Goal: Task Accomplishment & Management: Manage account settings

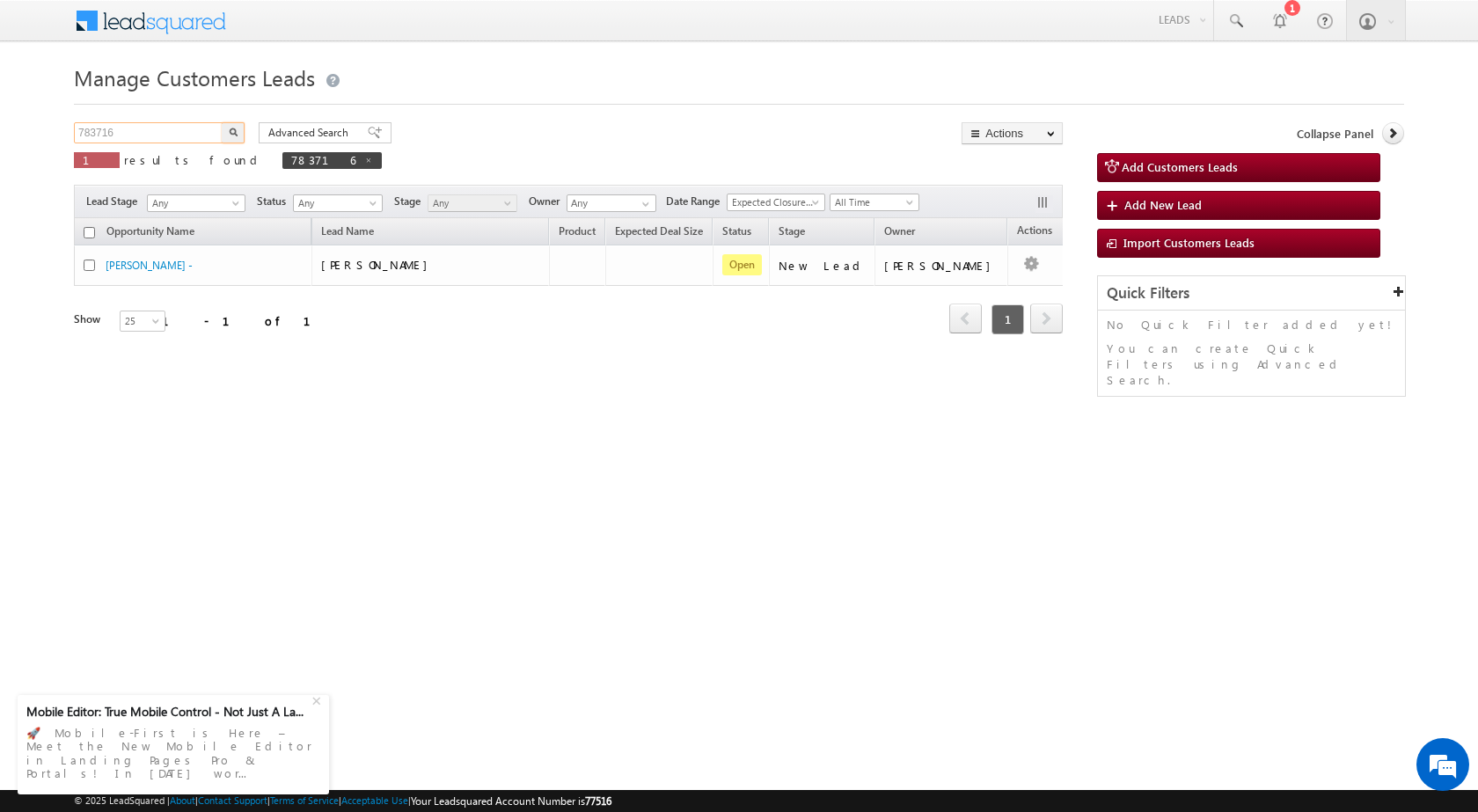
drag, startPoint x: 148, startPoint y: 143, endPoint x: 50, endPoint y: 144, distance: 98.0
click at [50, 144] on body "Menu [PERSON_NAME] sitar a6@ks erve." at bounding box center [739, 249] width 1478 height 499
paste input "52749"
type input "752749"
click at [224, 128] on button "button" at bounding box center [233, 133] width 23 height 22
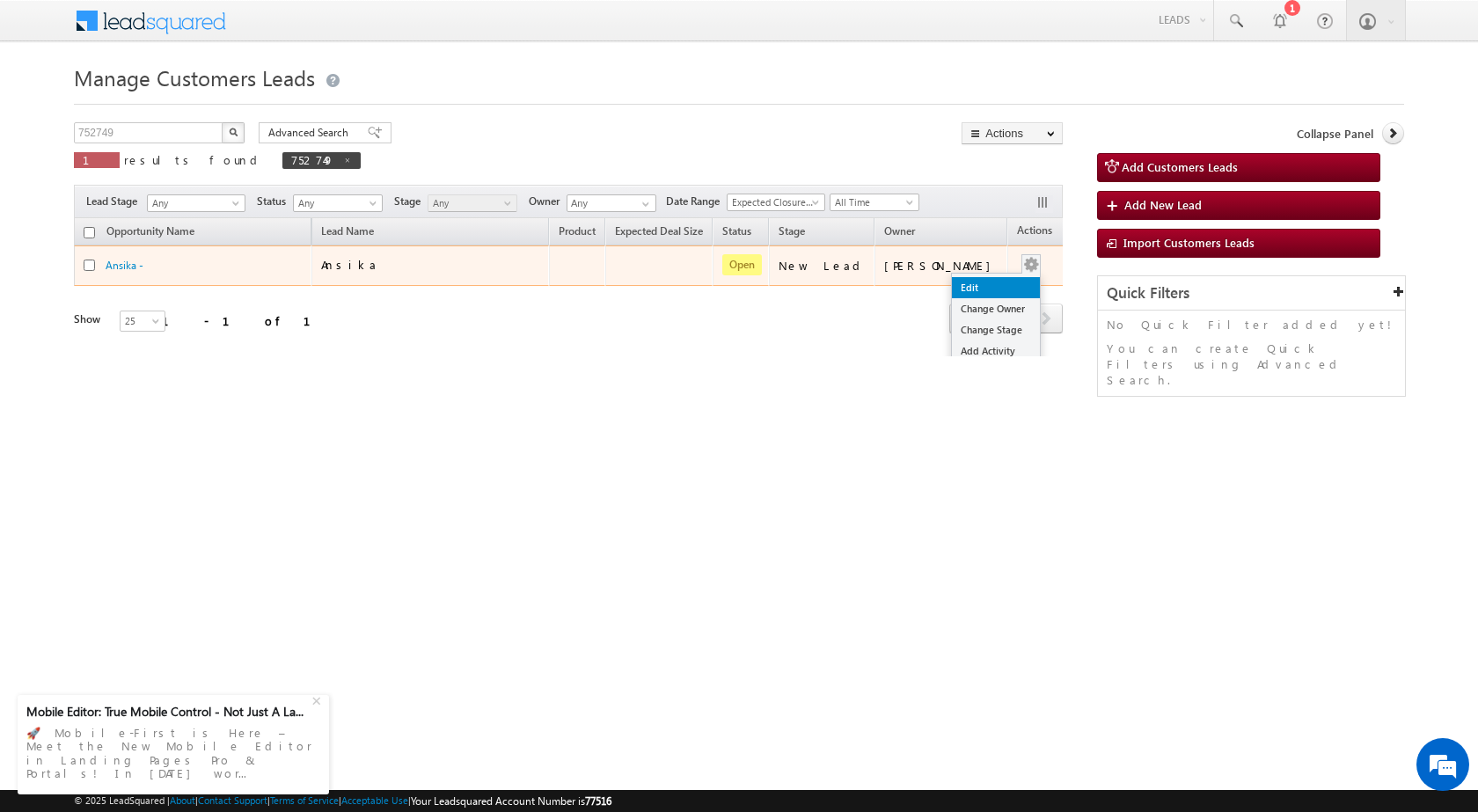
click at [987, 280] on link "Edit" at bounding box center [996, 288] width 88 height 22
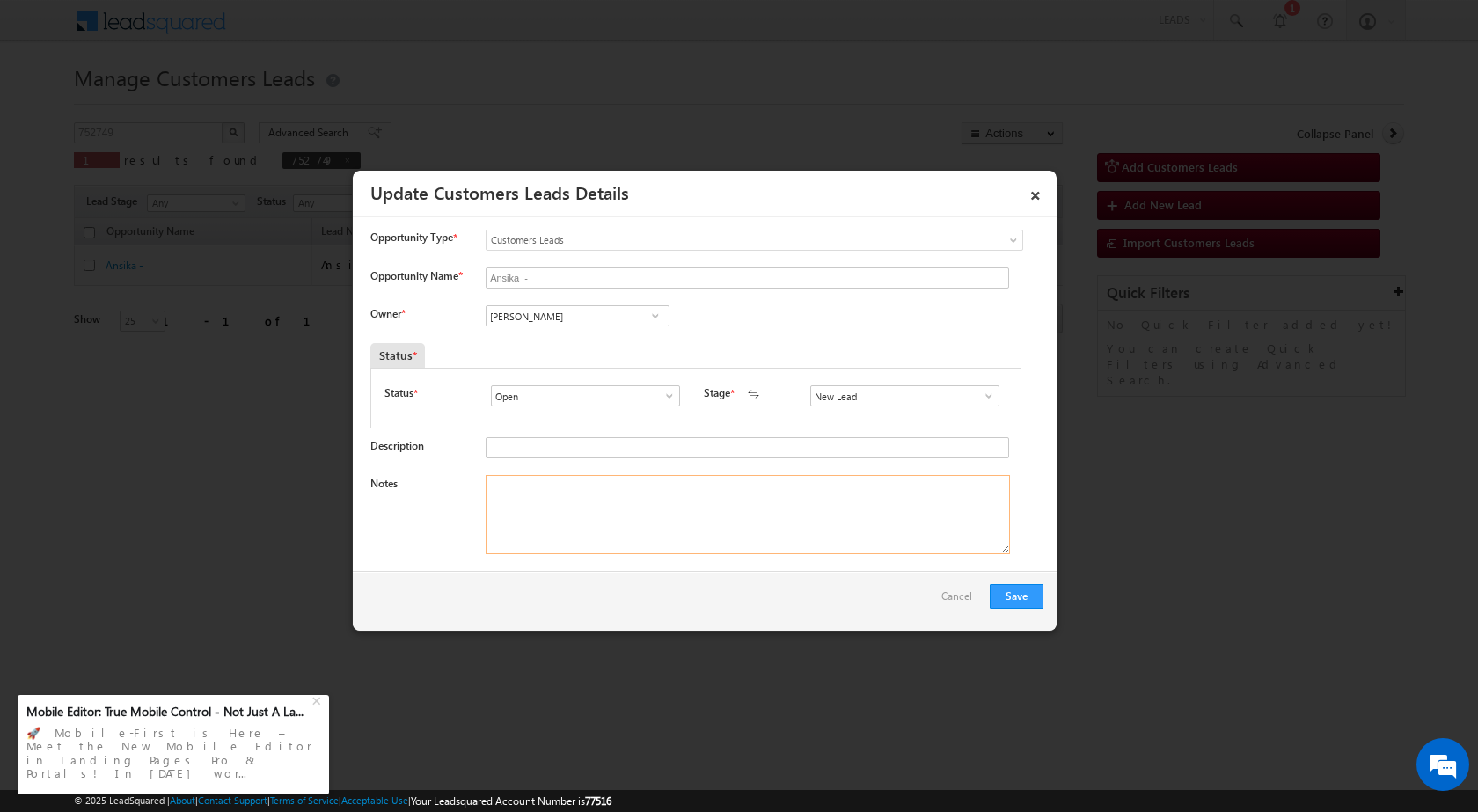
click at [556, 505] on textarea "Notes" at bounding box center [748, 514] width 524 height 79
paste textarea "752749 / [PERSON_NAME] / 7310990877 / 247001 TO SAHARANPUR / CONSTRUCTION / LA …"
type textarea "752749 / [PERSON_NAME] / 7310990877 / 247001 TO SAHARANPUR / CONSTRUCTION / LA …"
click at [597, 320] on input "[PERSON_NAME]" at bounding box center [577, 316] width 184 height 22
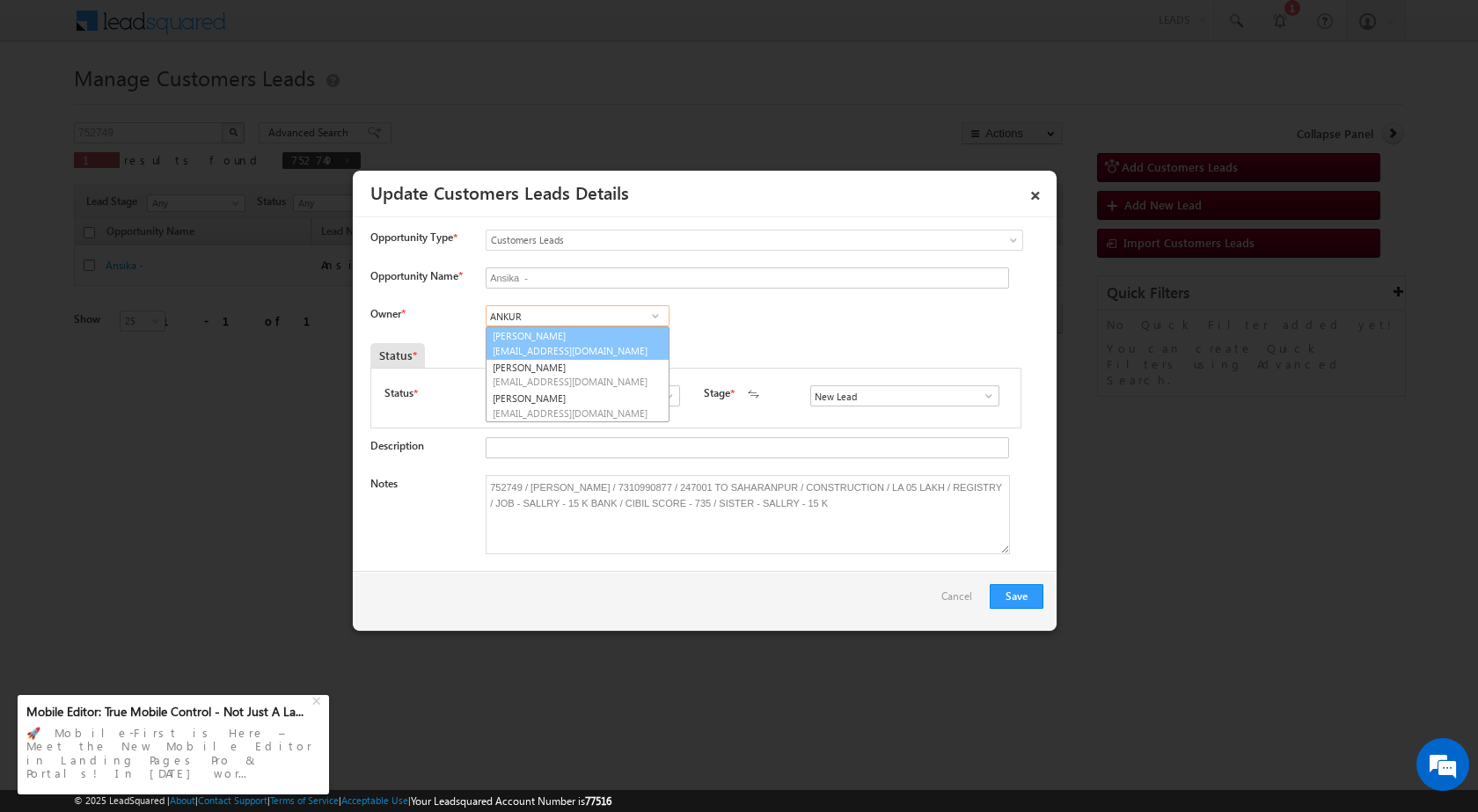
click at [626, 344] on span "[EMAIL_ADDRESS][DOMAIN_NAME]" at bounding box center [572, 350] width 159 height 13
type input "[PERSON_NAME]"
click at [1018, 605] on button "Save" at bounding box center [1016, 596] width 54 height 24
